Goal: Task Accomplishment & Management: Manage account settings

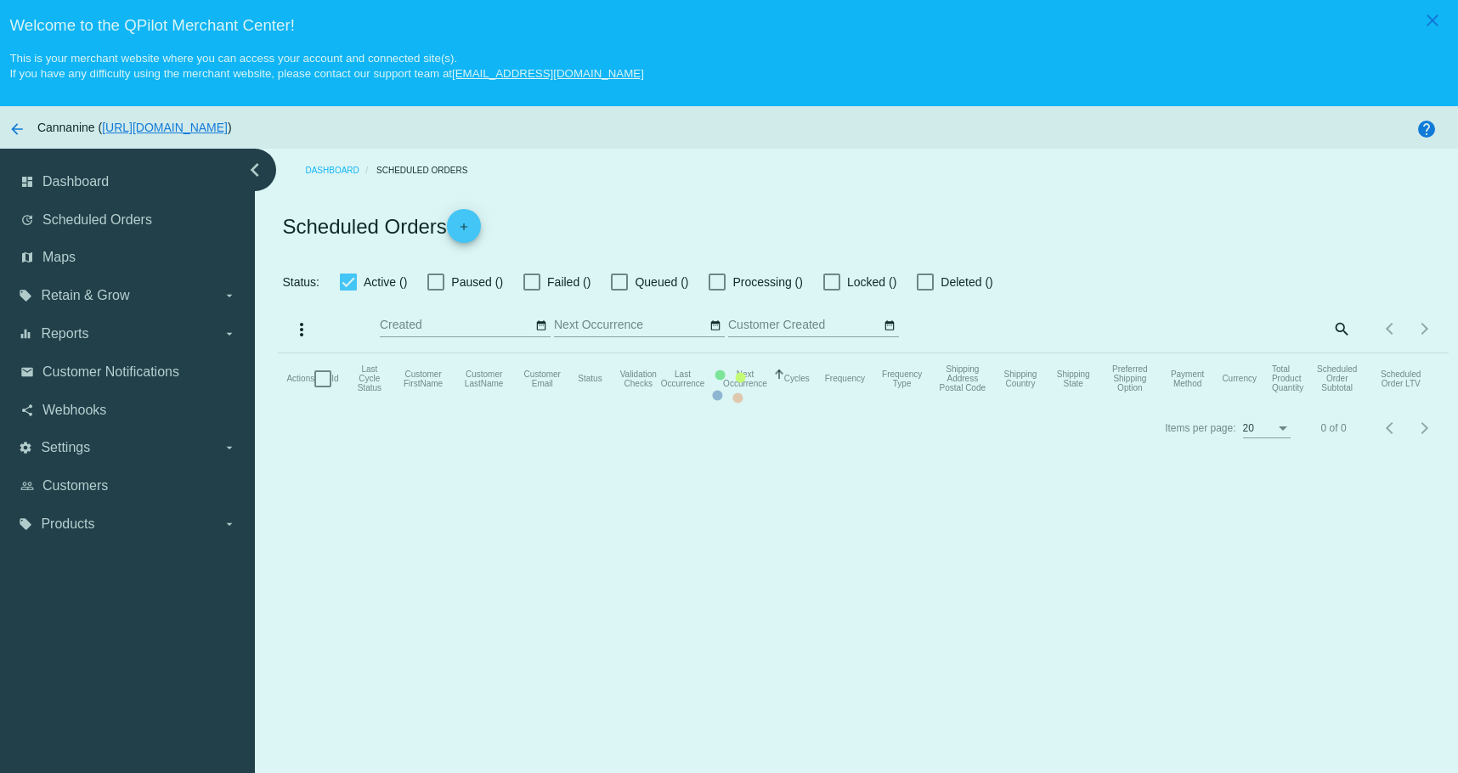
checkbox input "true"
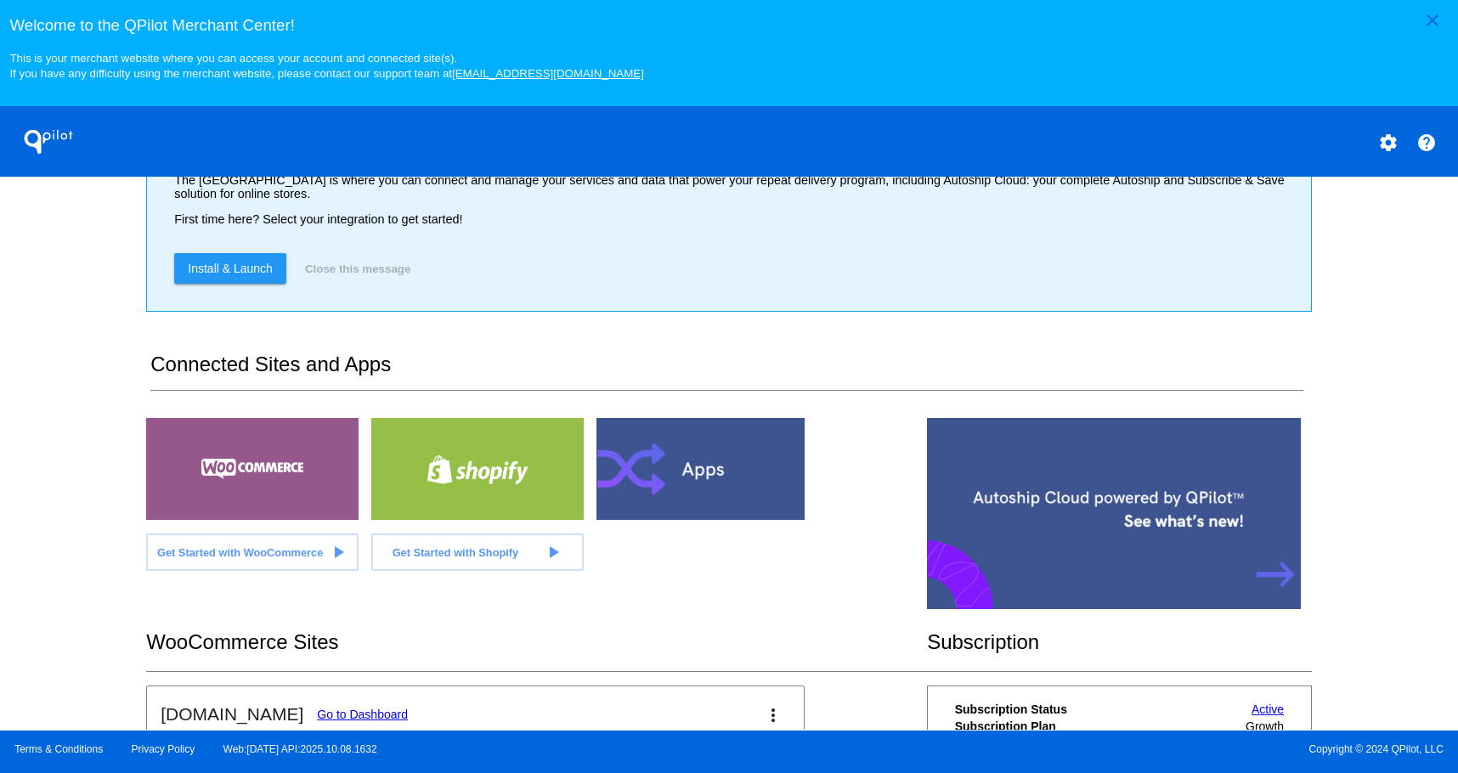
scroll to position [438, 0]
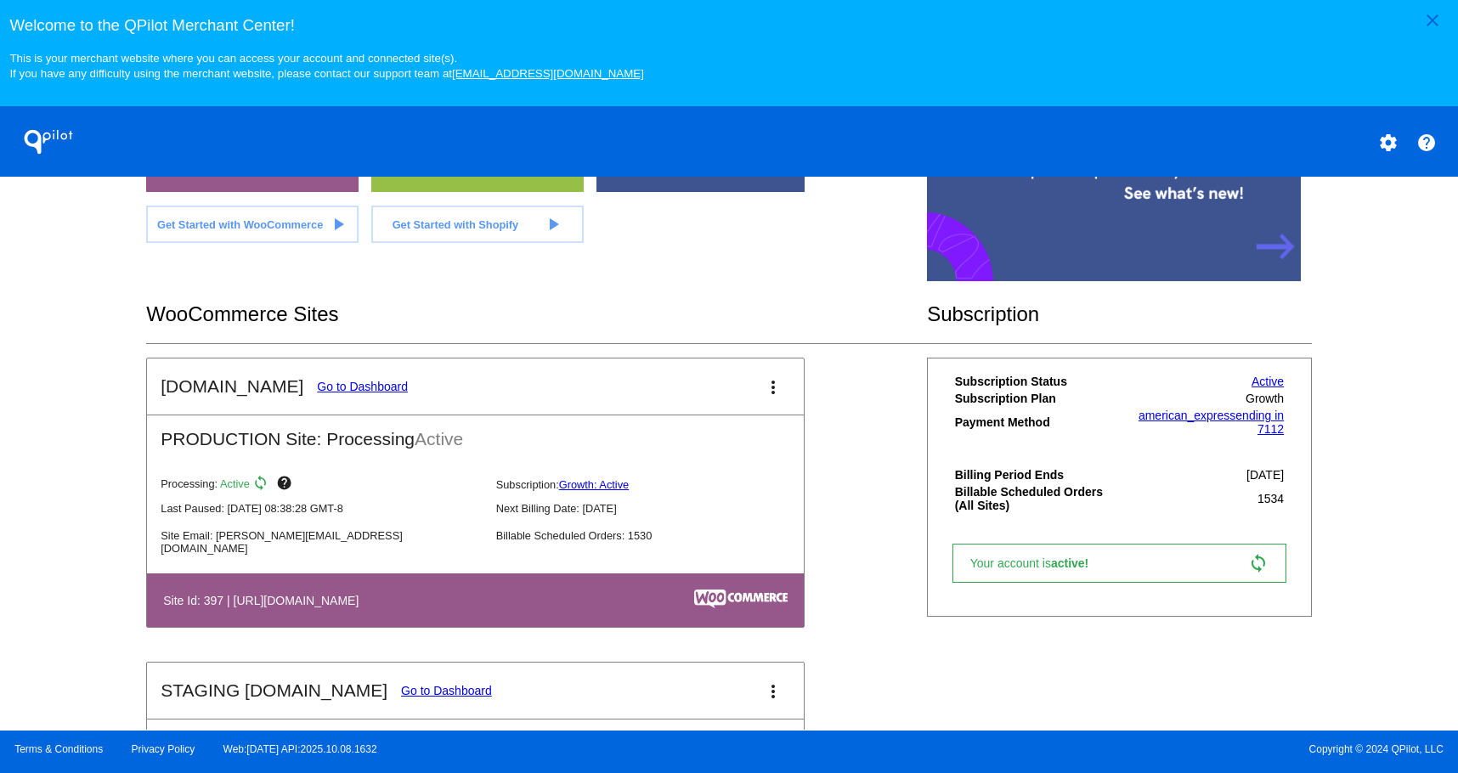
click at [334, 383] on link "Go to Dashboard" at bounding box center [362, 387] width 91 height 14
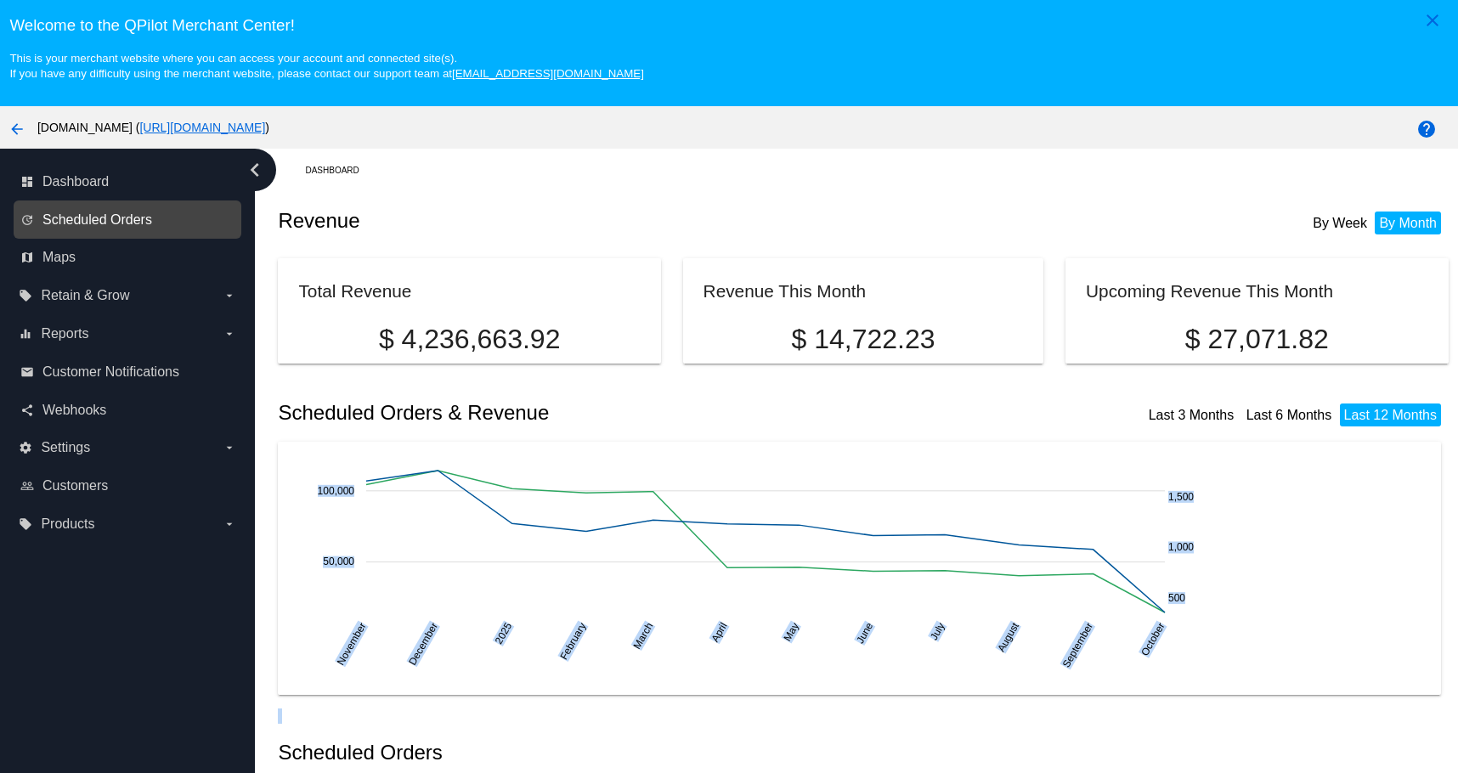
click at [59, 218] on span "Scheduled Orders" at bounding box center [97, 219] width 110 height 15
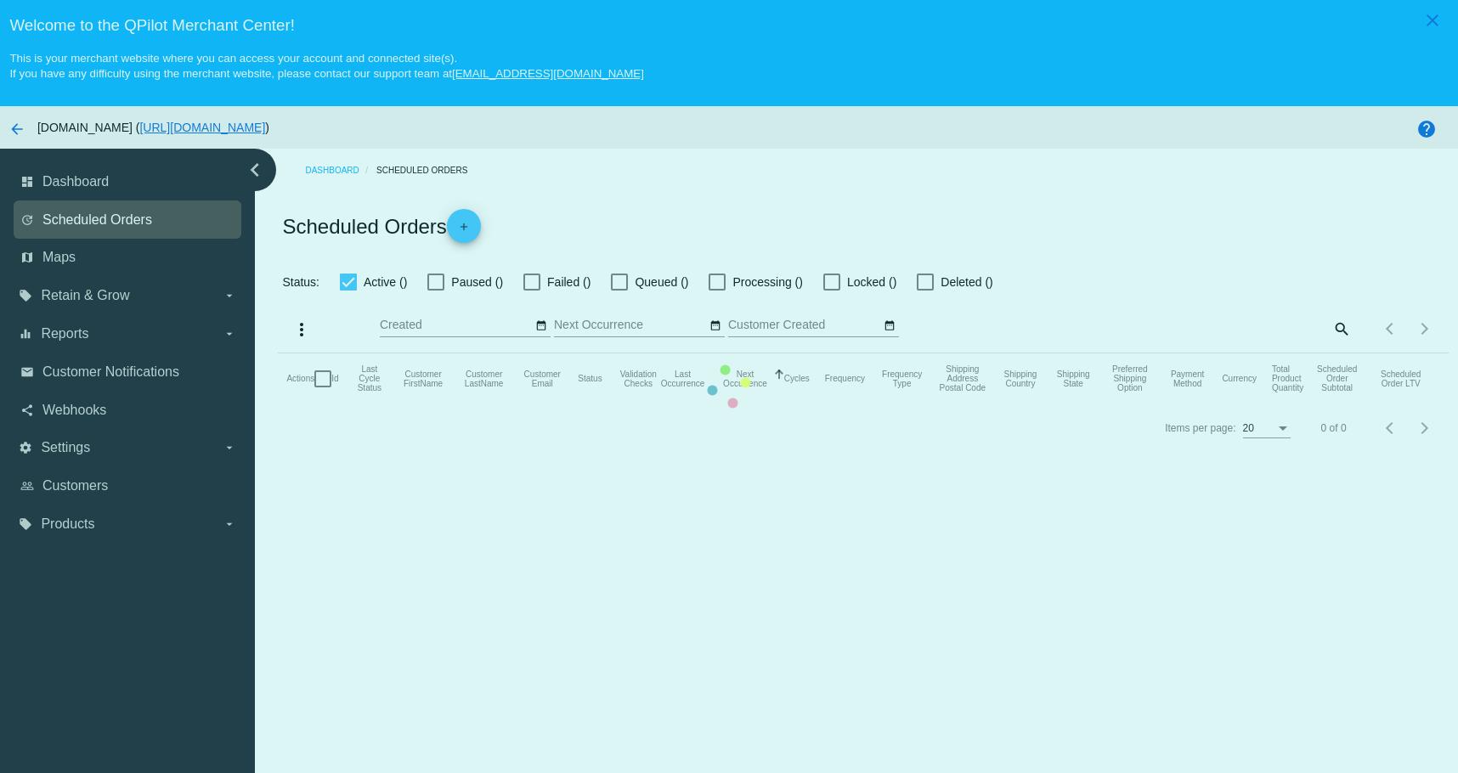
click at [278, 353] on mat-table "Actions Id Last Cycle Status Customer FirstName Customer LastName Customer Emai…" at bounding box center [863, 378] width 1170 height 51
checkbox input "true"
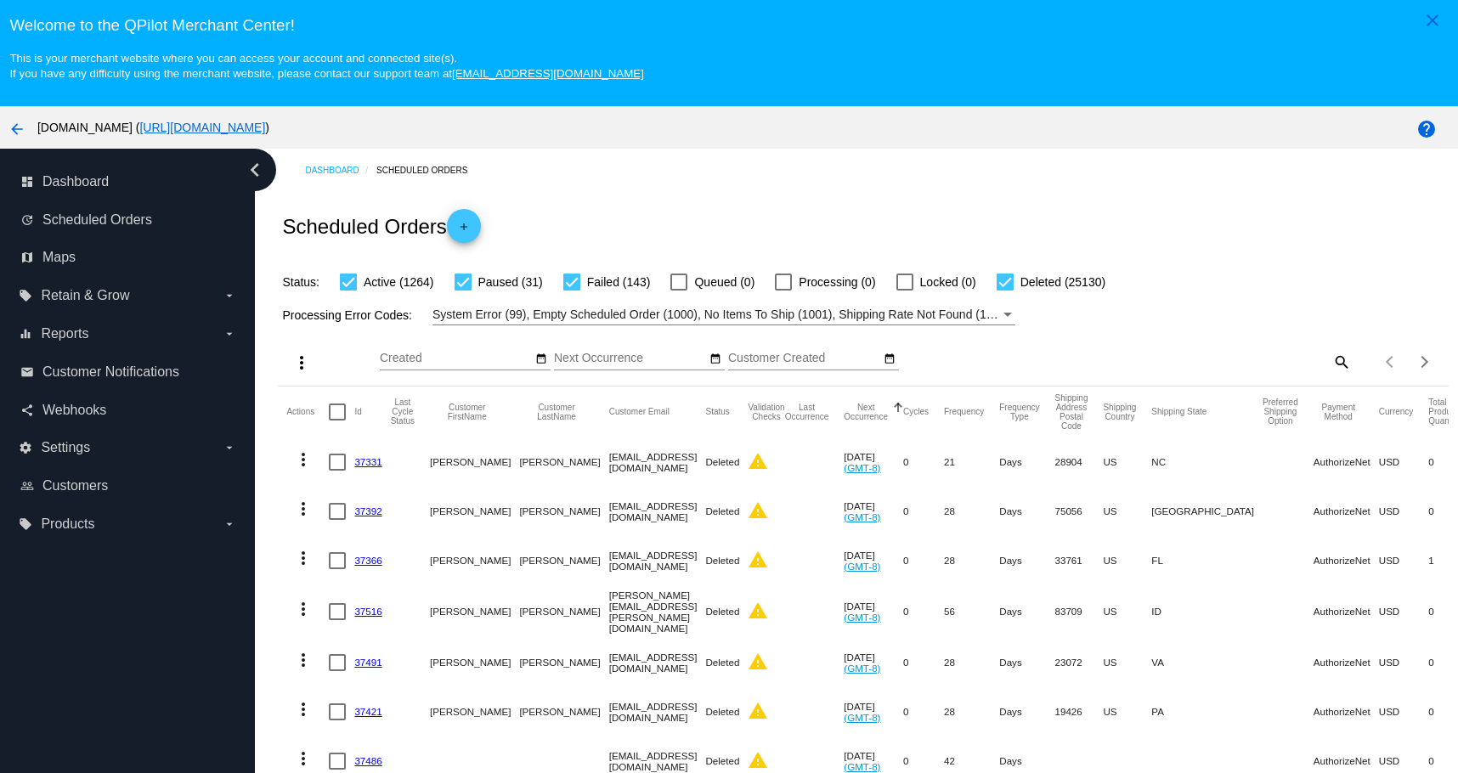
click at [1330, 361] on mat-icon "search" at bounding box center [1340, 361] width 20 height 26
click at [1218, 364] on input "Search" at bounding box center [1204, 359] width 291 height 14
paste input "[PERSON_NAME][EMAIL_ADDRESS][DOMAIN_NAME]"
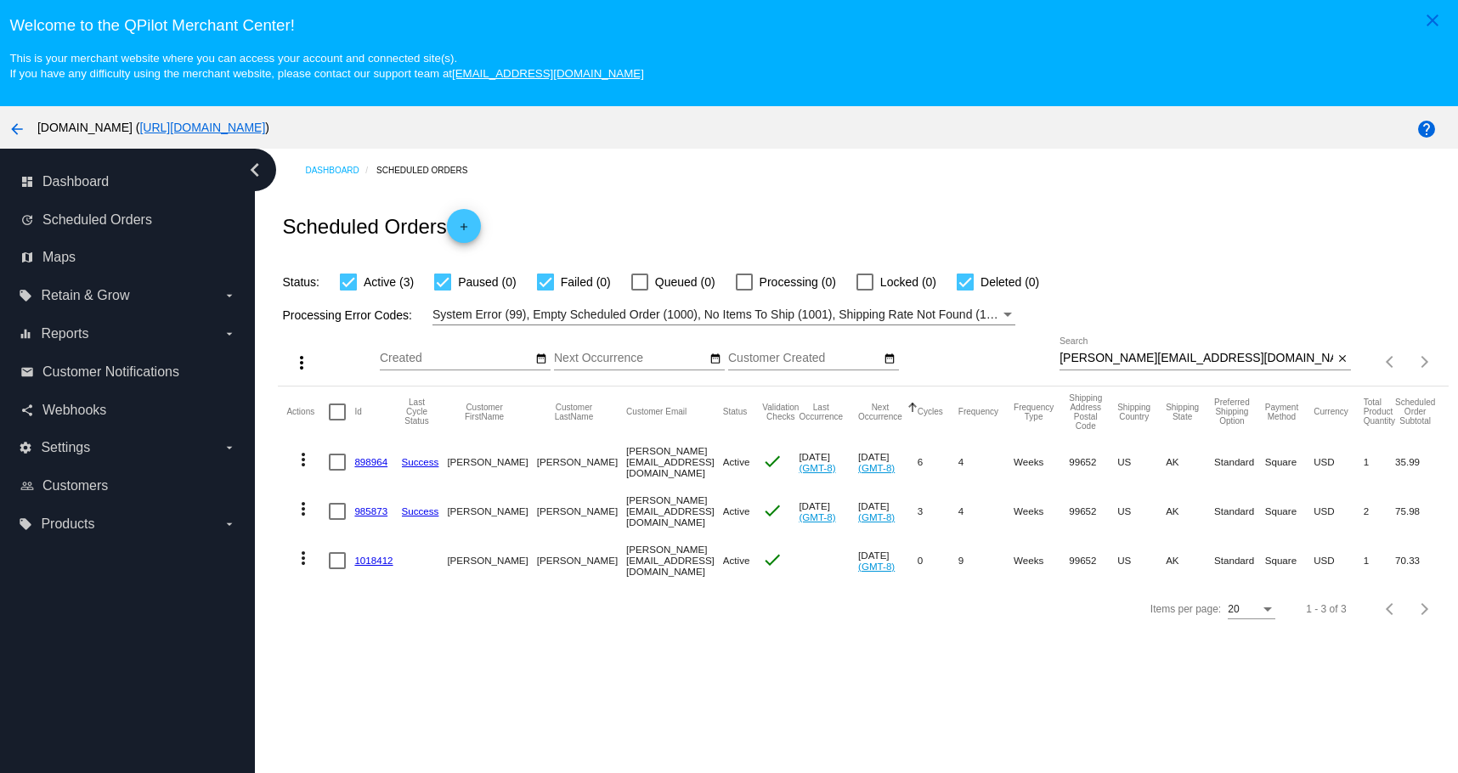
click at [361, 510] on link "985873" at bounding box center [370, 510] width 33 height 11
click at [420, 689] on div "Dashboard Scheduled Orders Scheduled Orders add Status: Active (3) Paused (0) F…" at bounding box center [856, 493] width 1203 height 688
click at [364, 459] on link "898964" at bounding box center [370, 461] width 33 height 11
click at [382, 563] on link "1018412" at bounding box center [373, 560] width 38 height 11
click at [302, 508] on mat-icon "more_vert" at bounding box center [303, 509] width 20 height 20
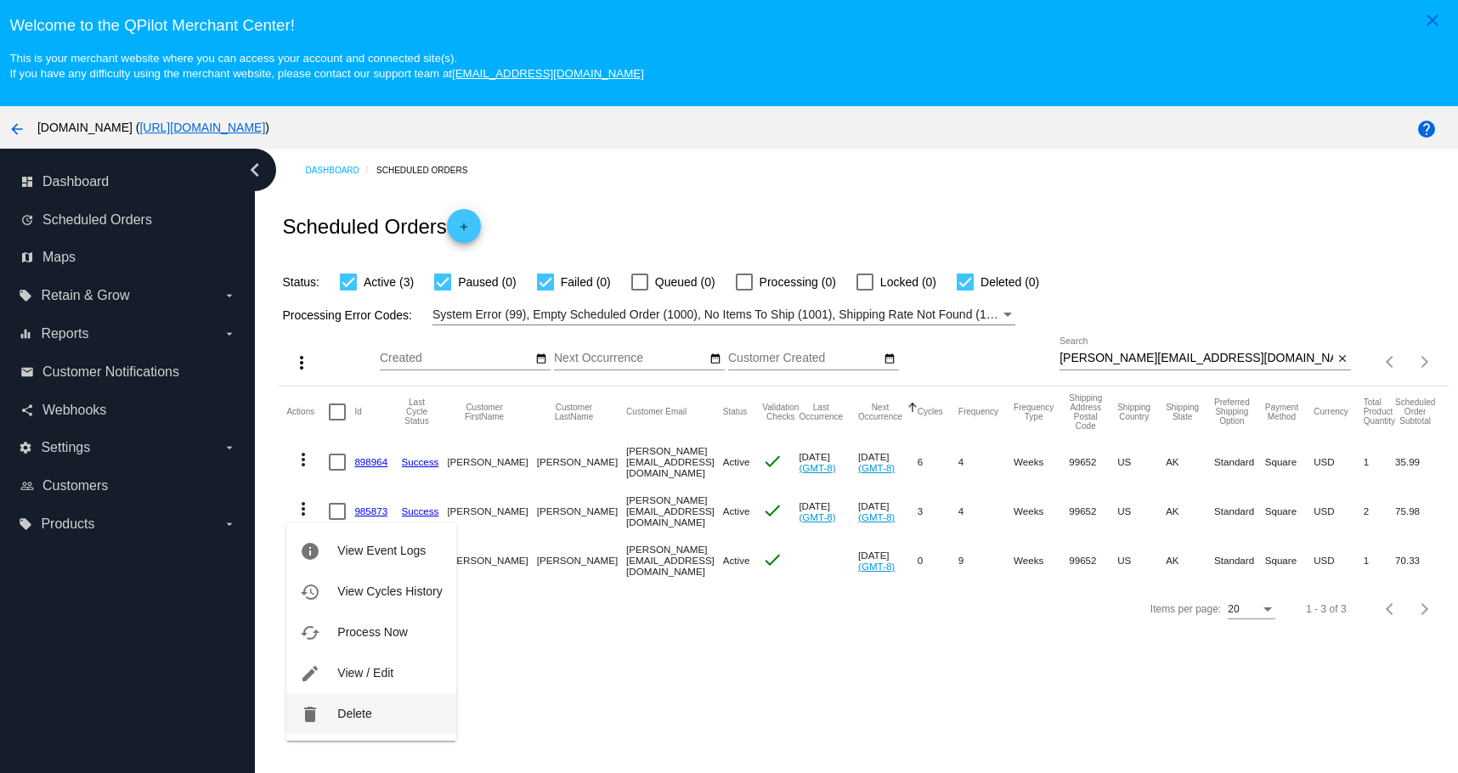
click at [338, 718] on span "Delete" at bounding box center [354, 714] width 34 height 14
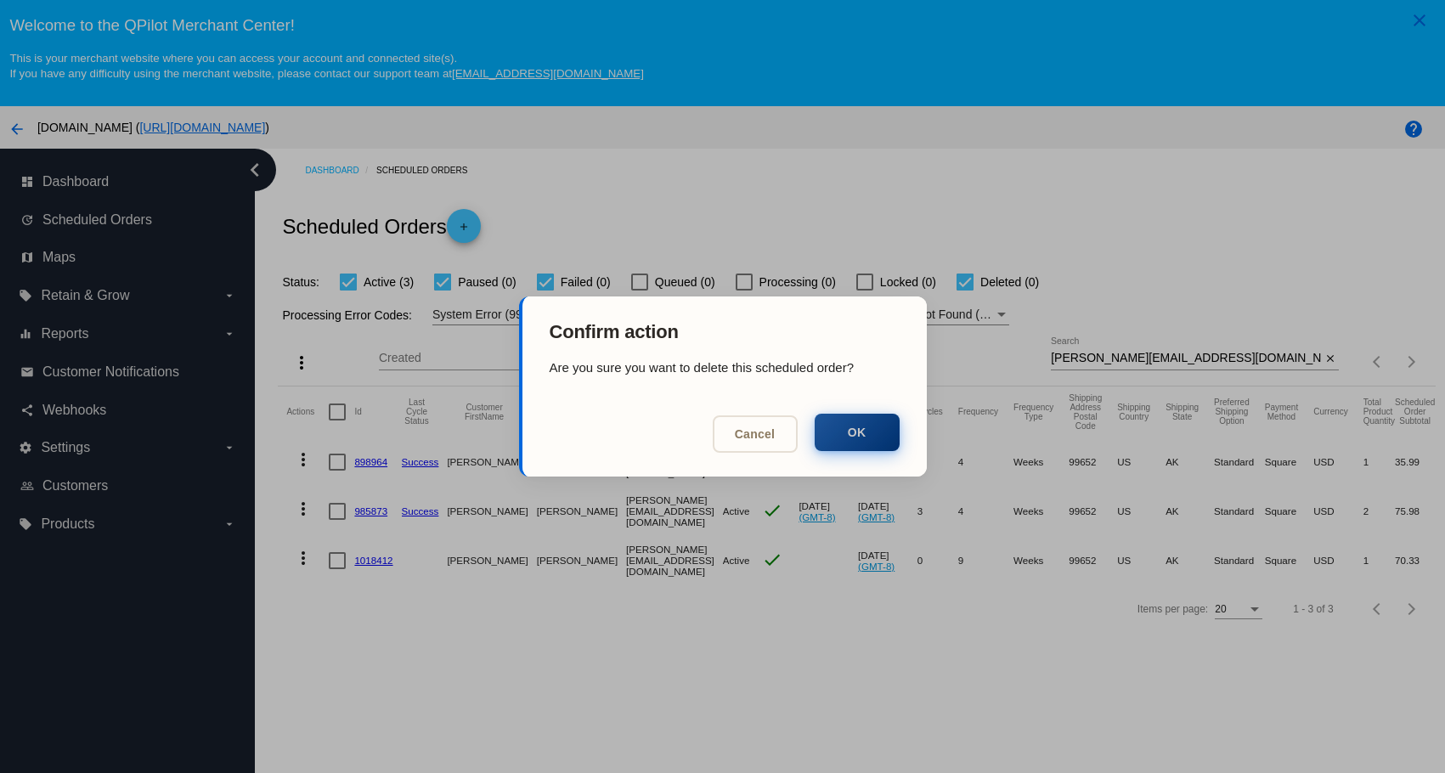
click at [879, 437] on button "OK" at bounding box center [857, 432] width 85 height 37
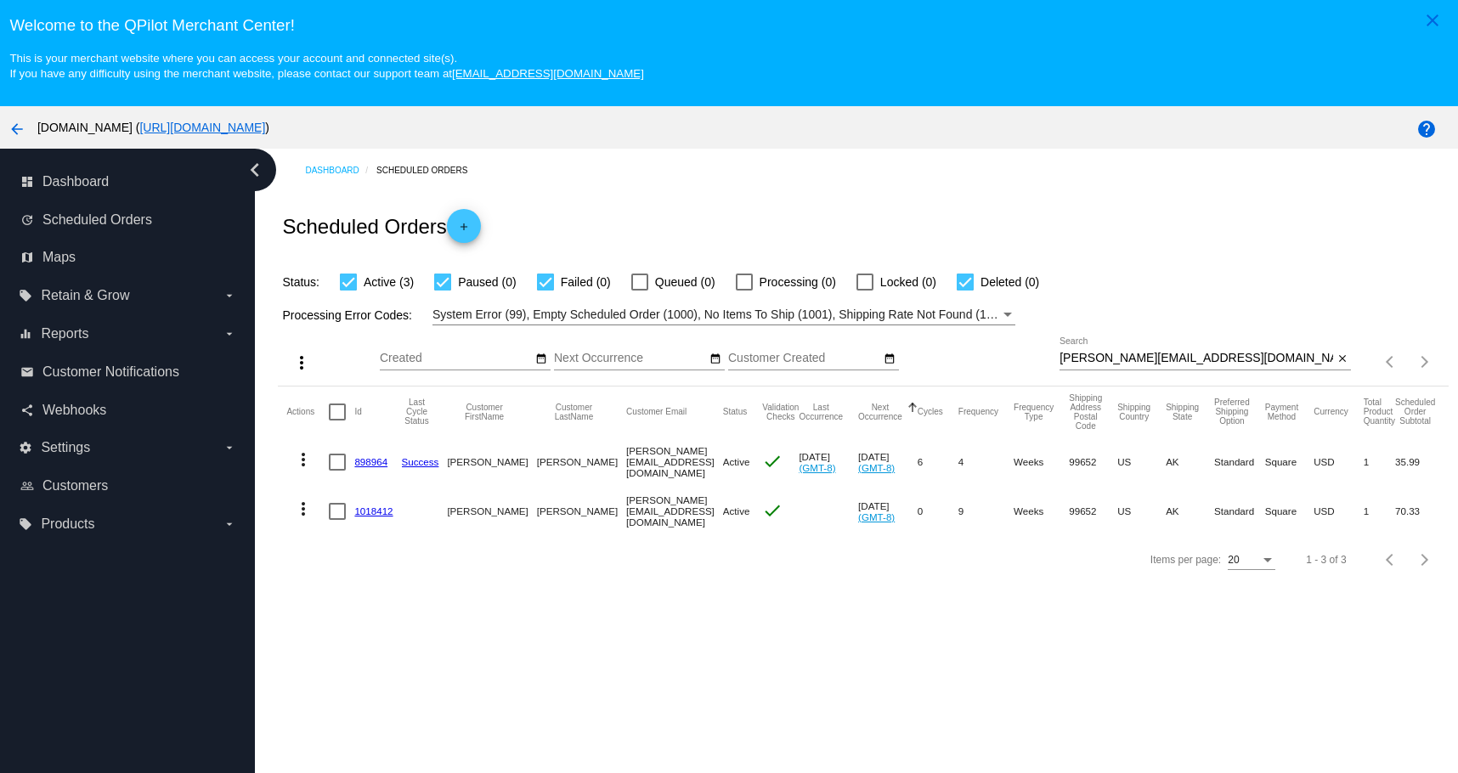
click at [300, 507] on mat-icon "more_vert" at bounding box center [303, 509] width 20 height 20
click at [356, 707] on span "Delete" at bounding box center [354, 714] width 34 height 14
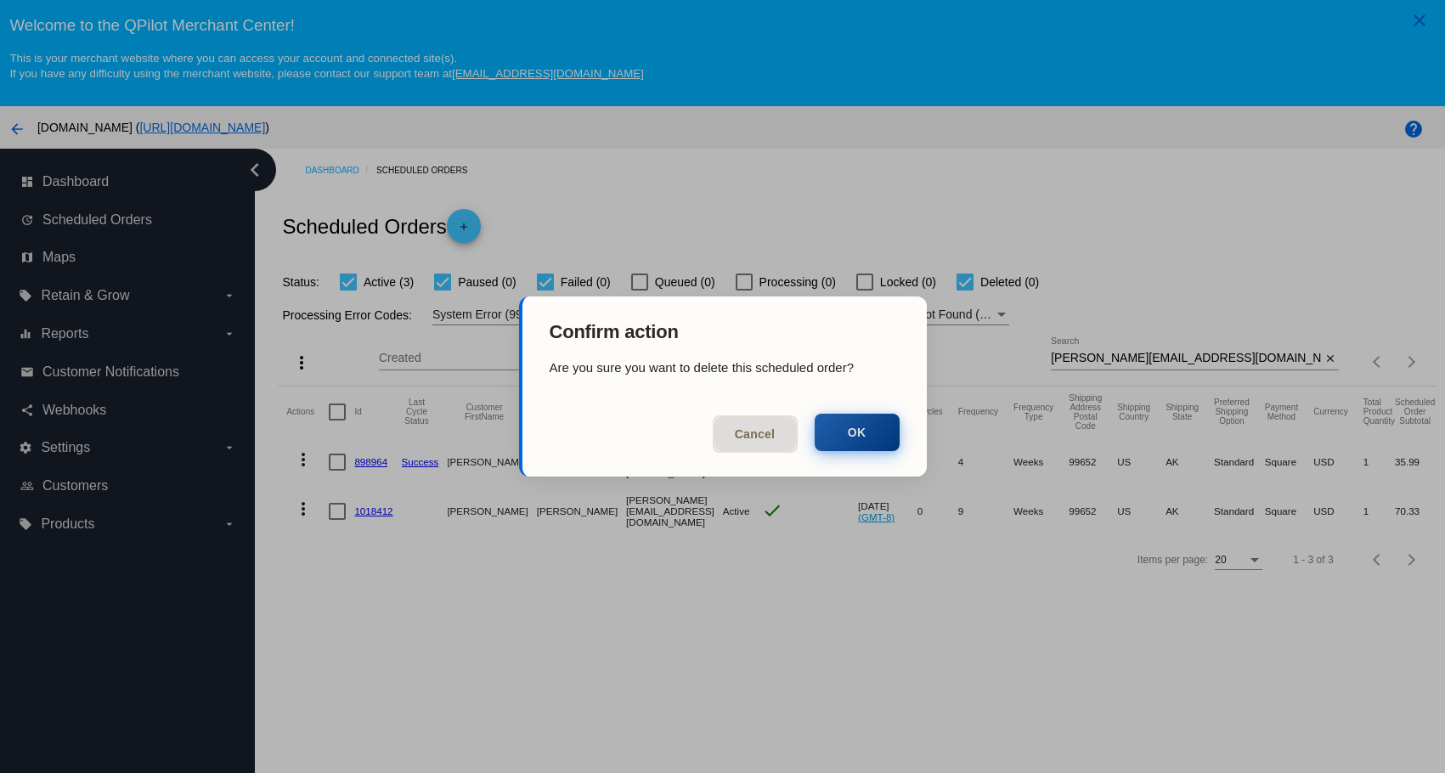
click at [870, 445] on button "OK" at bounding box center [857, 432] width 85 height 37
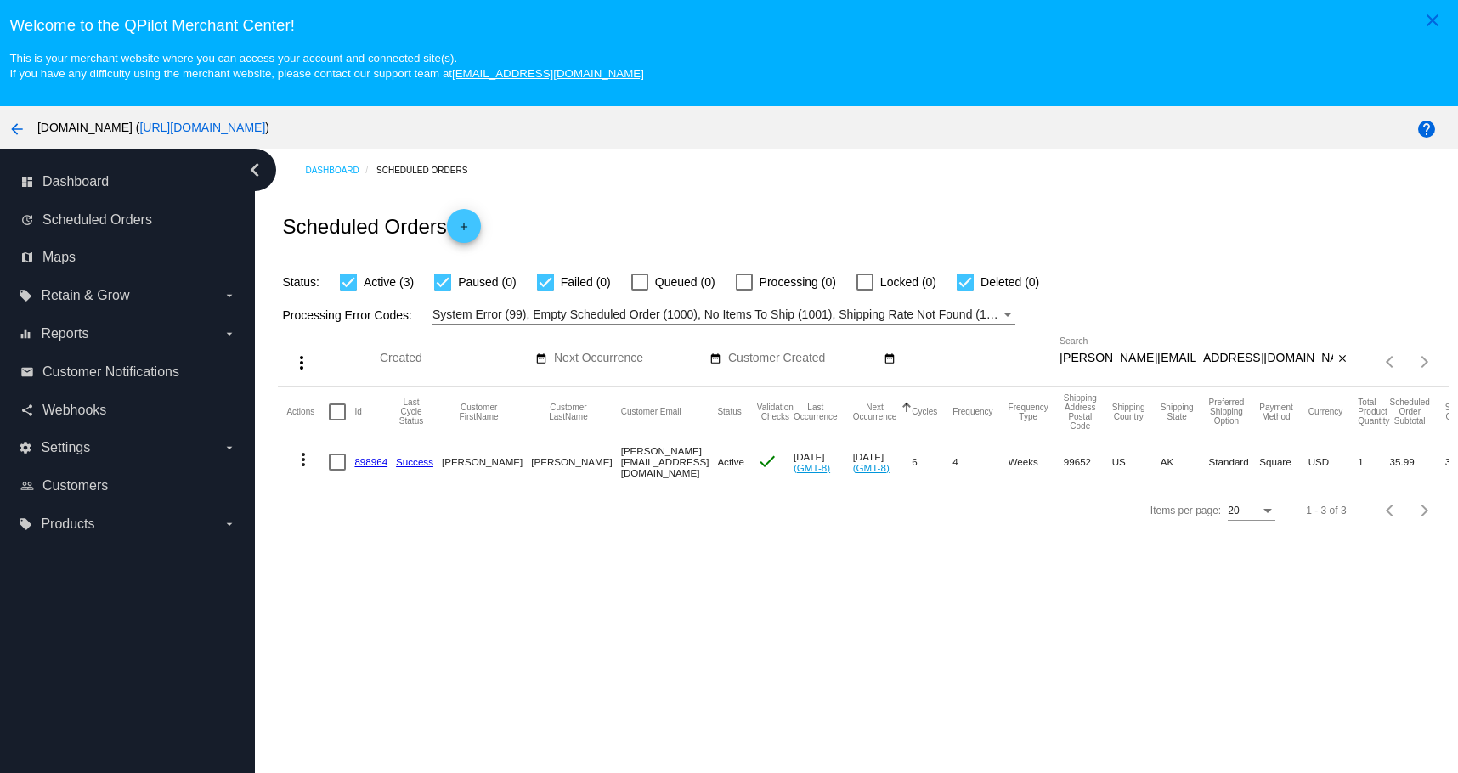
click at [1181, 353] on input "[PERSON_NAME][EMAIL_ADDRESS][DOMAIN_NAME]" at bounding box center [1196, 359] width 274 height 14
type input "[PERSON_NAME][EMAIL_ADDRESS][DOMAIN_NAME]"
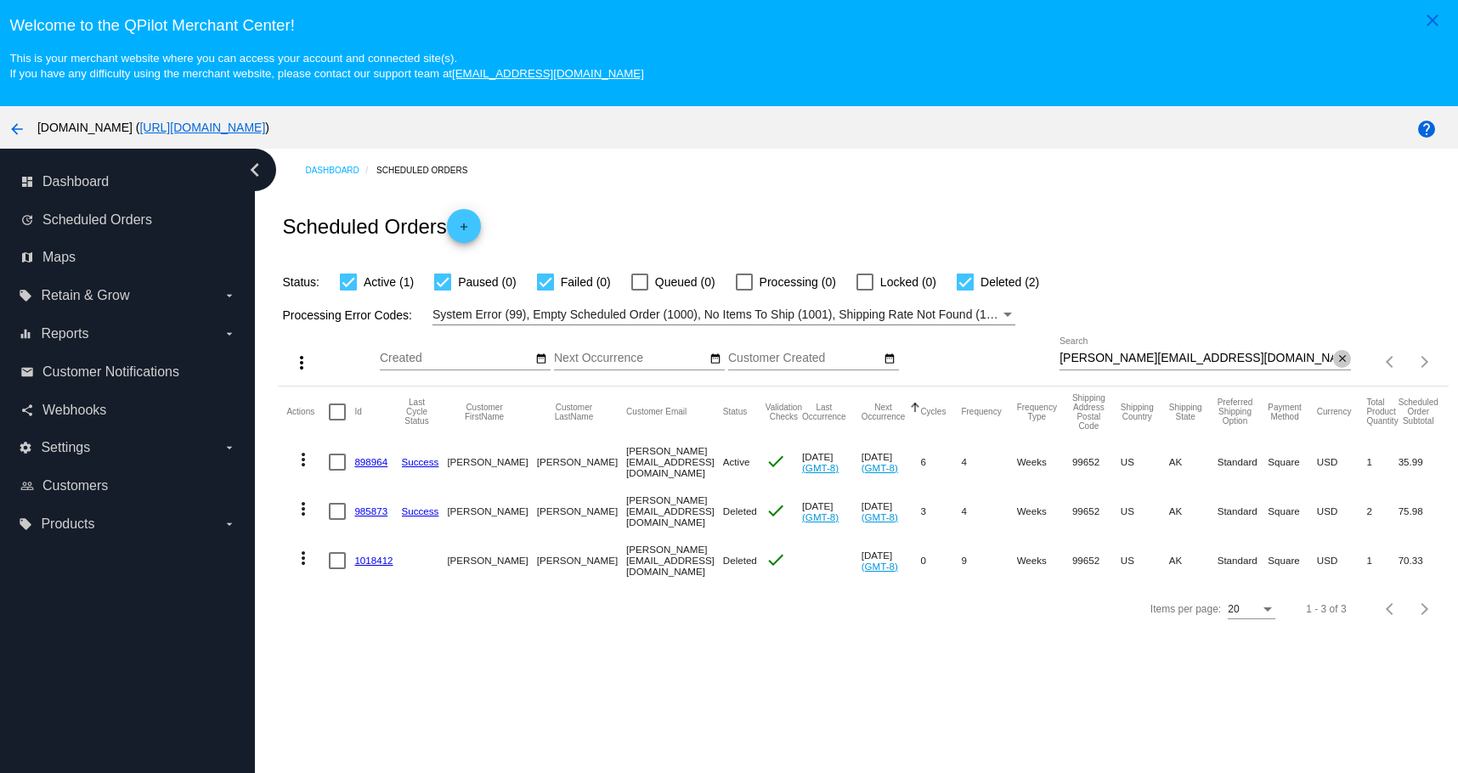
click at [1336, 357] on mat-icon "close" at bounding box center [1342, 359] width 12 height 14
